Goal: Task Accomplishment & Management: Use online tool/utility

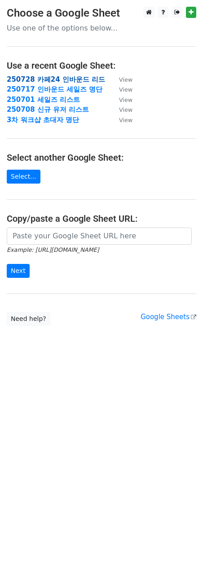
click at [84, 76] on strong "250728 카페24 인바운드 리드" at bounding box center [56, 79] width 98 height 8
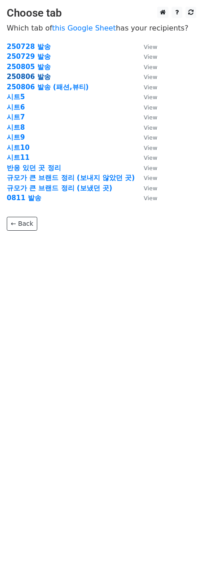
click at [31, 75] on strong "250806 발송" at bounding box center [29, 77] width 44 height 8
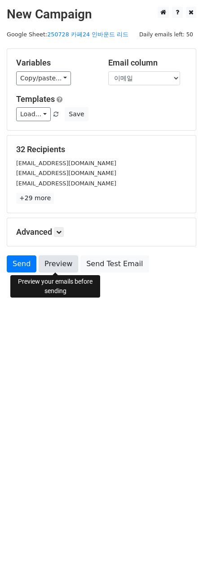
click at [67, 266] on link "Preview" at bounding box center [59, 264] width 40 height 17
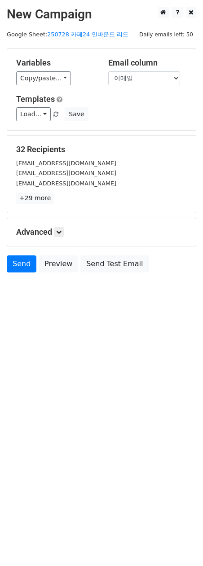
click at [47, 348] on html "New Campaign Daily emails left: 50 Google Sheet: 250728 카페24 인바운드 리드 Variables …" at bounding box center [101, 283] width 203 height 566
drag, startPoint x: 106, startPoint y: 358, endPoint x: 99, endPoint y: 358, distance: 6.4
click at [100, 358] on html "New Campaign Daily emails left: 50 Google Sheet: 250728 카페24 인바운드 리드 Variables …" at bounding box center [101, 283] width 203 height 566
click at [18, 258] on link "Send" at bounding box center [22, 264] width 30 height 17
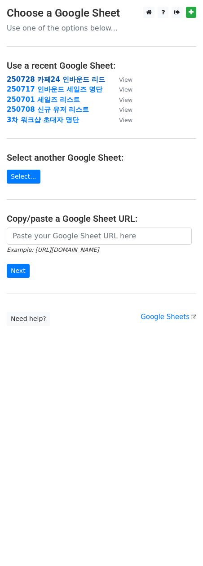
click at [76, 80] on strong "250728 카페24 인바운드 리드" at bounding box center [56, 79] width 98 height 8
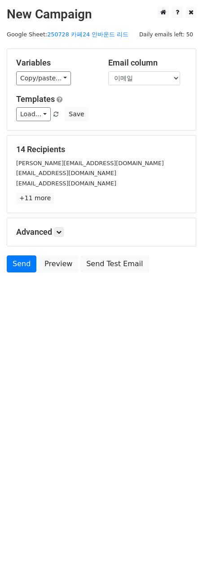
drag, startPoint x: 124, startPoint y: 397, endPoint x: 95, endPoint y: 295, distance: 106.2
click at [122, 396] on html "New Campaign Daily emails left: 50 Google Sheet: 250728 카페24 인바운드 리드 Variables …" at bounding box center [101, 283] width 203 height 566
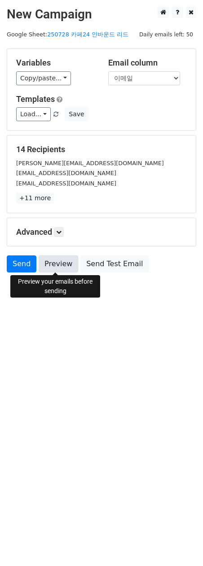
click at [51, 260] on link "Preview" at bounding box center [59, 264] width 40 height 17
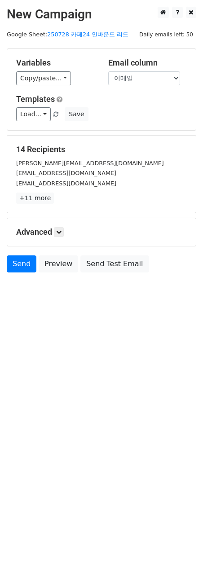
click at [62, 353] on html "New Campaign Daily emails left: 50 Google Sheet: 250728 카페24 인바운드 리드 Variables …" at bounding box center [101, 283] width 203 height 566
click at [27, 330] on html "New Campaign Daily emails left: 50 Google Sheet: 250728 카페24 인바운드 리드 Variables …" at bounding box center [101, 283] width 203 height 566
click at [16, 267] on link "Send" at bounding box center [22, 264] width 30 height 17
